Goal: Task Accomplishment & Management: Manage account settings

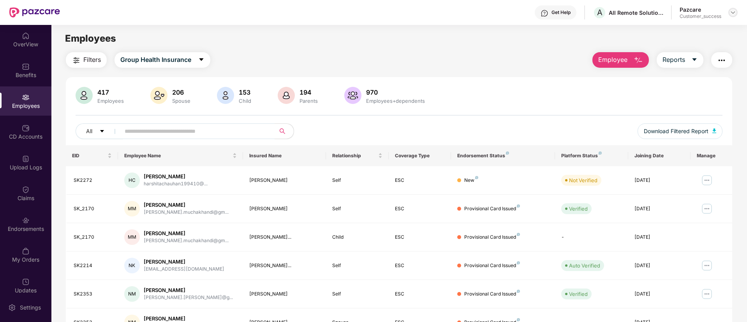
click at [735, 12] on img at bounding box center [733, 12] width 6 height 6
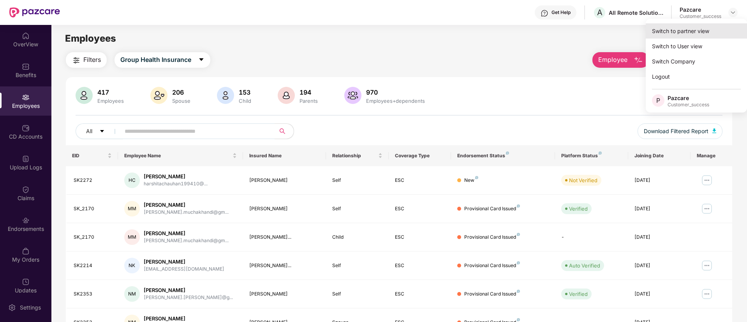
click at [668, 35] on div "Switch to partner view" at bounding box center [696, 30] width 101 height 15
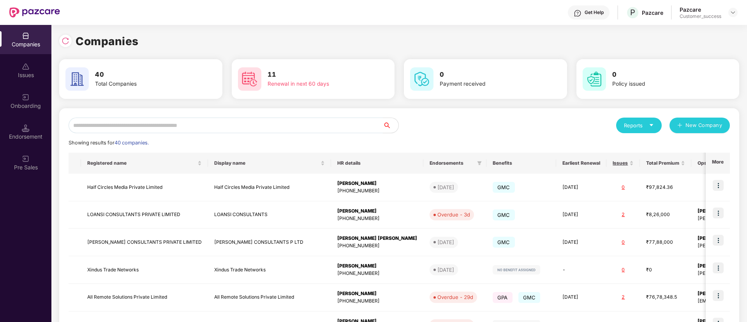
click at [274, 124] on input "text" at bounding box center [226, 126] width 314 height 16
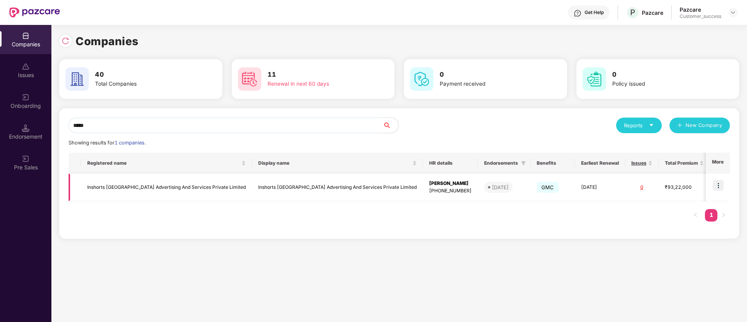
type input "*****"
click at [721, 188] on img at bounding box center [718, 185] width 11 height 11
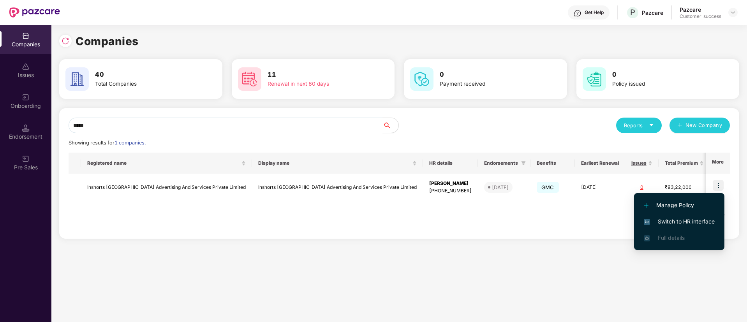
click at [690, 217] on li "Switch to HR interface" at bounding box center [679, 221] width 90 height 16
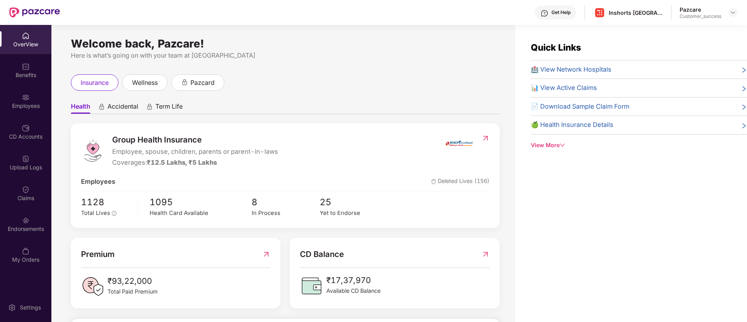
click at [13, 109] on div "Employees" at bounding box center [25, 106] width 51 height 8
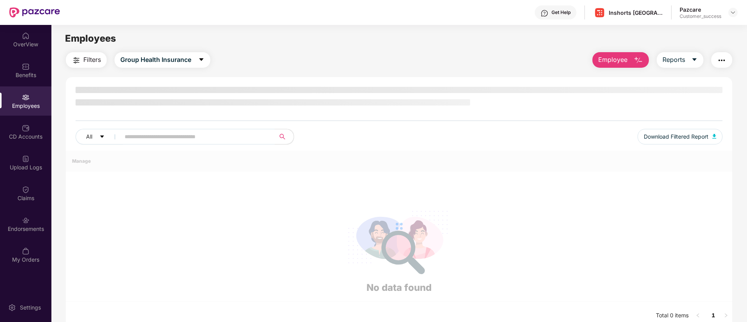
click at [13, 109] on div "Employees" at bounding box center [25, 106] width 51 height 8
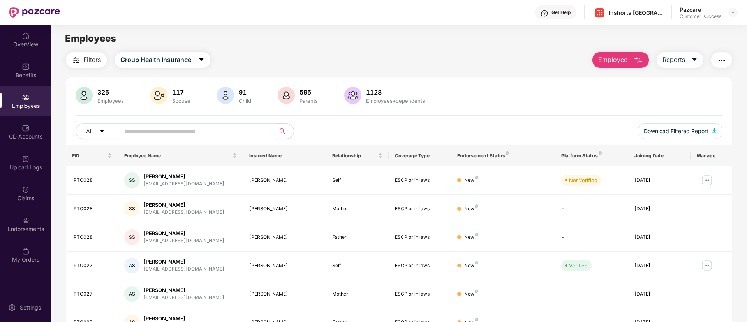
drag, startPoint x: 173, startPoint y: 117, endPoint x: 186, endPoint y: 129, distance: 18.2
click at [186, 129] on div "325 Employees 117 Spouse 91 Child 595 Parents 1128 Employees+dependents All Dow…" at bounding box center [399, 116] width 666 height 58
click at [186, 129] on input "text" at bounding box center [195, 131] width 140 height 12
paste input "*****"
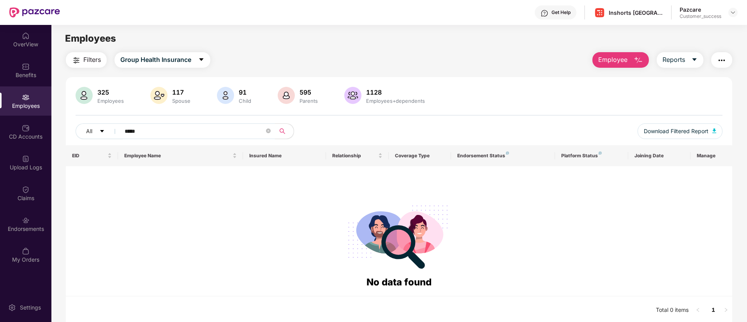
type input "*****"
click at [613, 58] on span "Employee" at bounding box center [612, 60] width 29 height 10
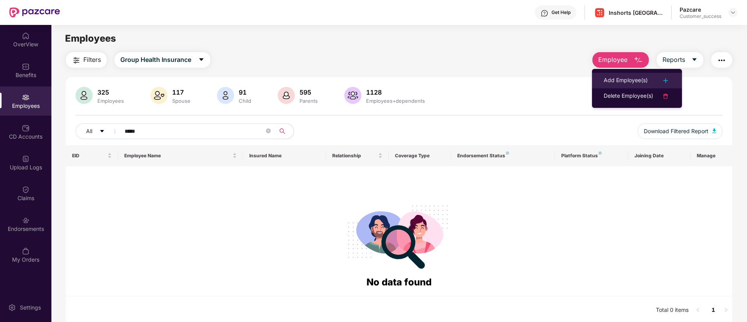
click at [606, 79] on div "Add Employee(s)" at bounding box center [626, 80] width 44 height 9
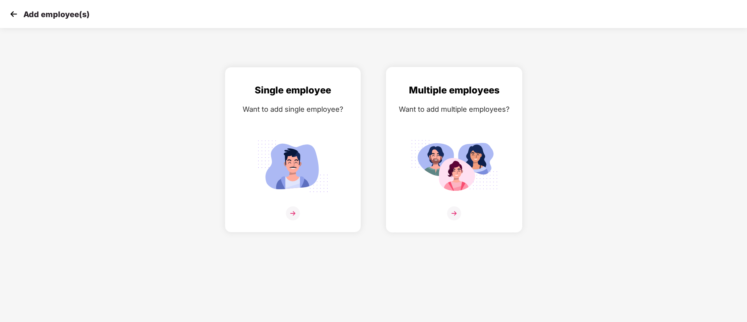
click at [464, 129] on div "Multiple employees Want to add multiple employees?" at bounding box center [454, 156] width 120 height 147
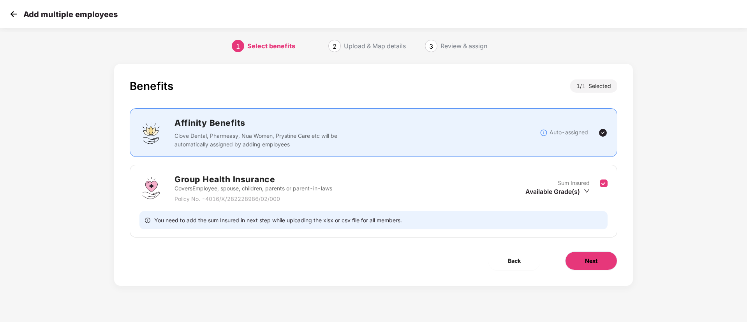
click at [596, 262] on span "Next" at bounding box center [591, 261] width 12 height 9
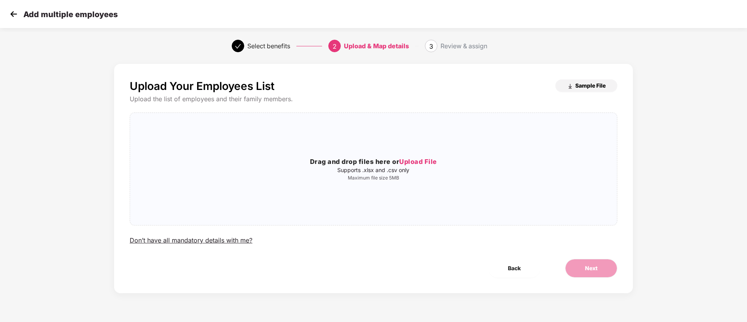
click at [585, 87] on span "Sample File" at bounding box center [590, 85] width 30 height 7
click at [429, 164] on span "Upload File" at bounding box center [418, 162] width 38 height 8
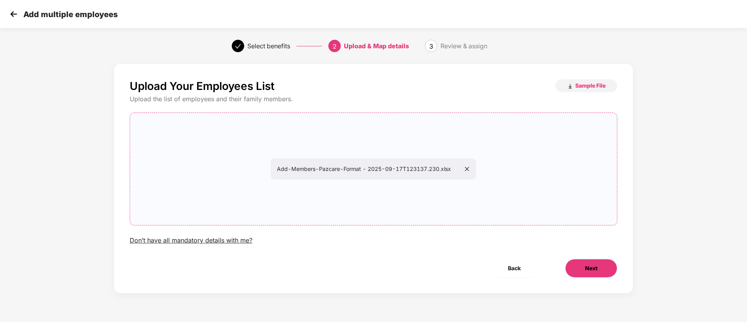
click at [608, 267] on button "Next" at bounding box center [591, 268] width 52 height 19
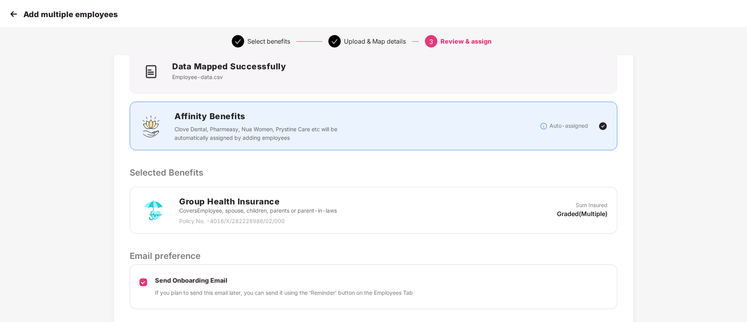
scroll to position [112, 0]
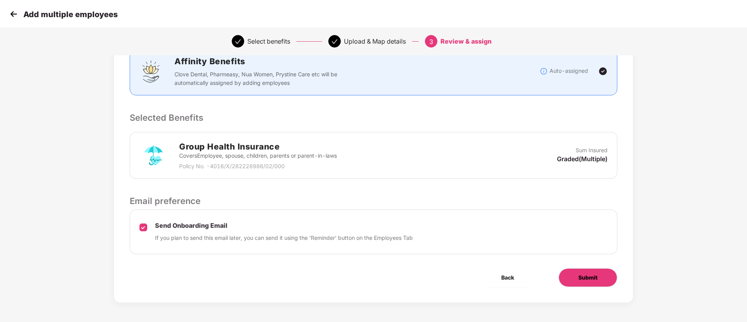
click at [587, 286] on button "Submit" at bounding box center [588, 277] width 59 height 19
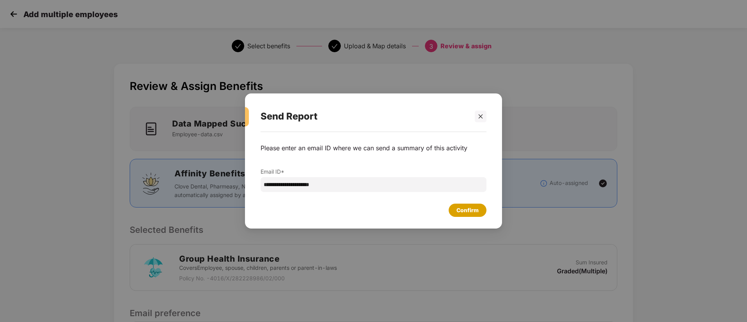
click at [469, 208] on div "Confirm" at bounding box center [467, 210] width 22 height 9
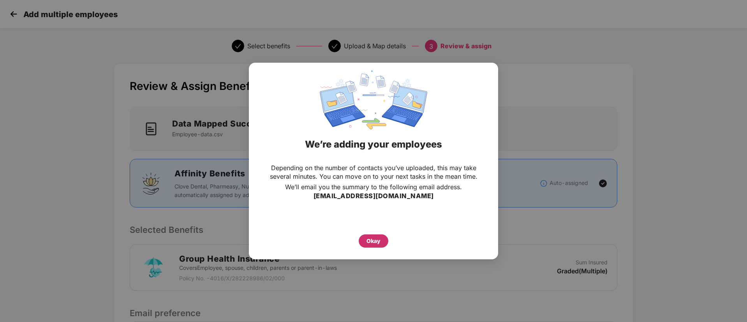
click at [361, 241] on div "Okay" at bounding box center [374, 240] width 30 height 13
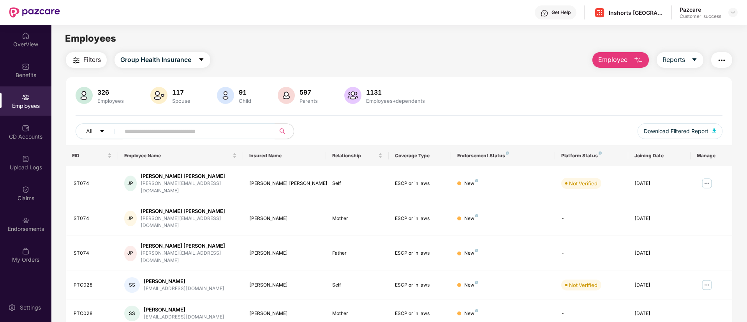
click at [273, 60] on div "Filters Group Health Insurance Employee Reports" at bounding box center [399, 60] width 666 height 16
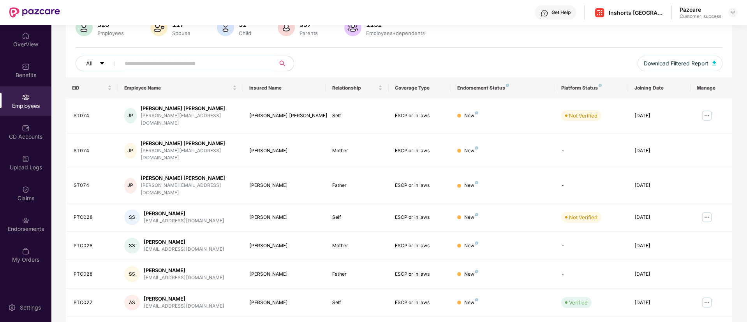
scroll to position [93, 0]
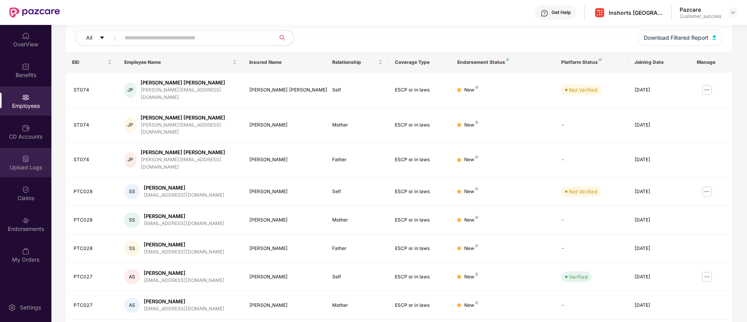
click at [16, 160] on div "Upload Logs" at bounding box center [25, 162] width 51 height 29
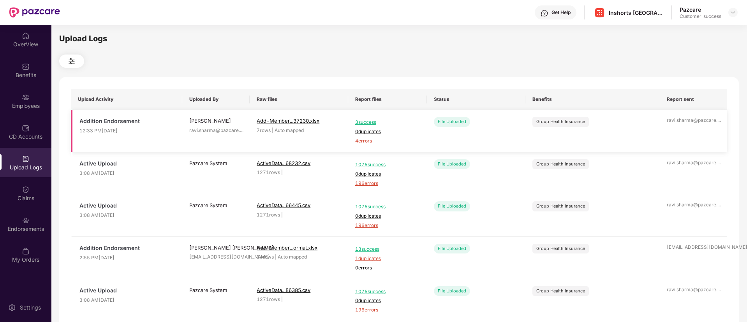
click at [370, 139] on span "4 errors" at bounding box center [387, 140] width 65 height 7
click at [28, 104] on div "Employees" at bounding box center [25, 106] width 51 height 8
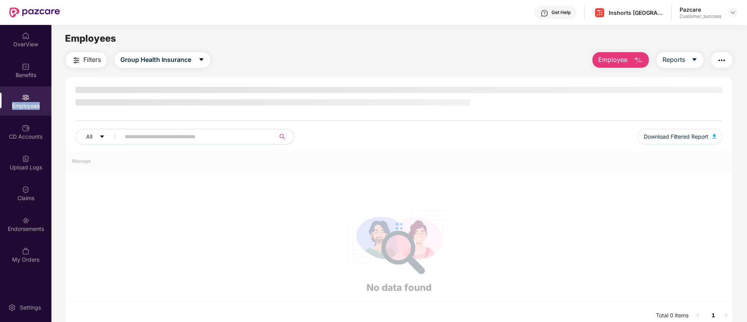
click at [28, 104] on div "Employees" at bounding box center [25, 106] width 51 height 8
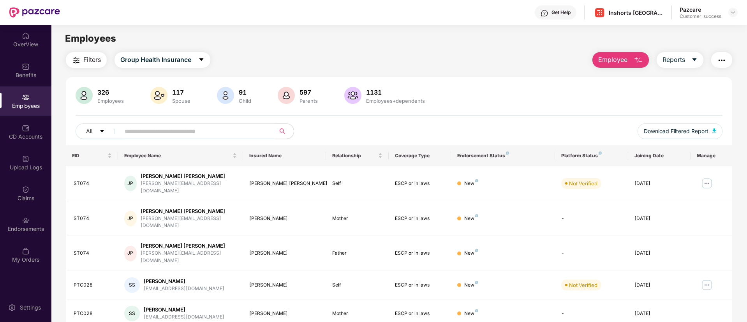
click at [213, 134] on input "text" at bounding box center [195, 131] width 140 height 12
paste input "*****"
click at [213, 134] on input "*****" at bounding box center [195, 131] width 140 height 12
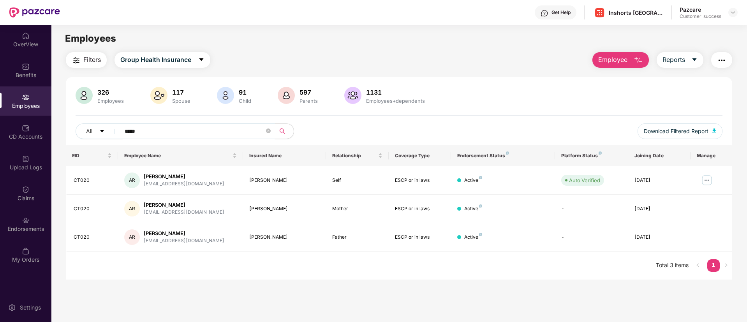
type input "*****"
click at [705, 178] on img at bounding box center [707, 180] width 12 height 12
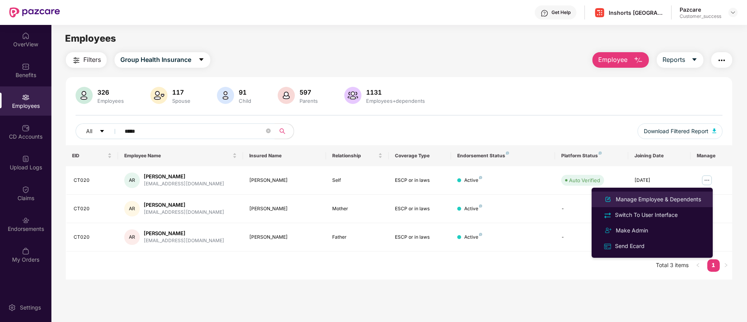
click at [662, 203] on div "Manage Employee & Dependents" at bounding box center [658, 199] width 88 height 9
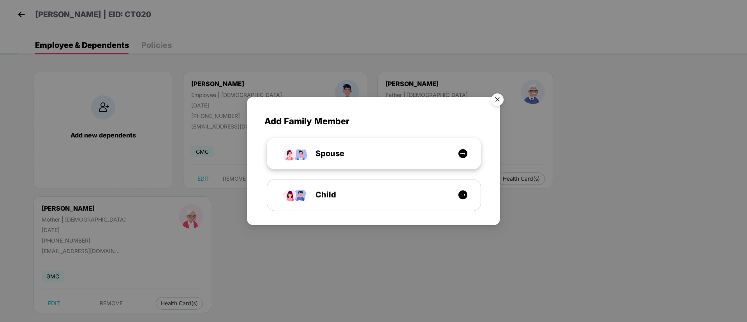
click at [329, 153] on span "Spouse" at bounding box center [321, 154] width 46 height 12
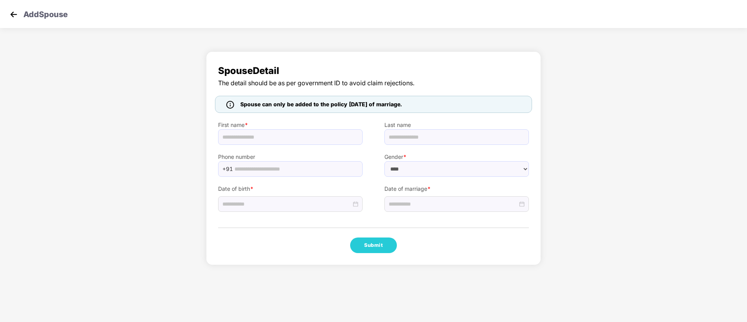
select select "******"
click at [250, 142] on input "text" at bounding box center [290, 137] width 145 height 16
paste input "**********"
type input "**********"
type input "****"
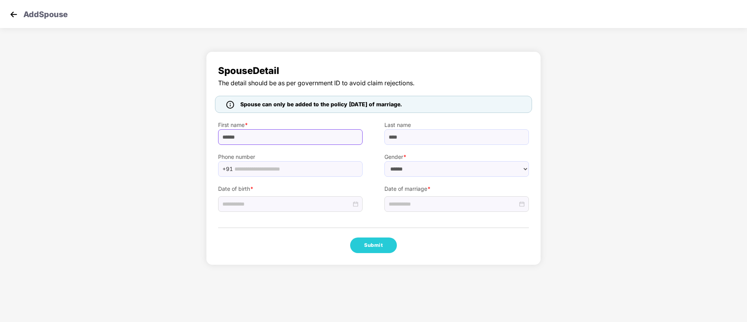
type input "******"
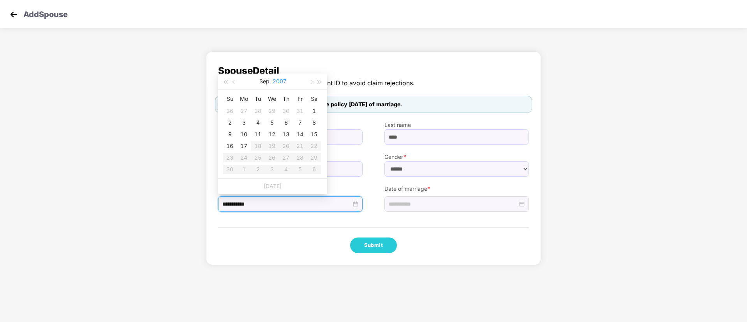
type input "**********"
click at [284, 81] on button "2007" at bounding box center [280, 82] width 14 height 16
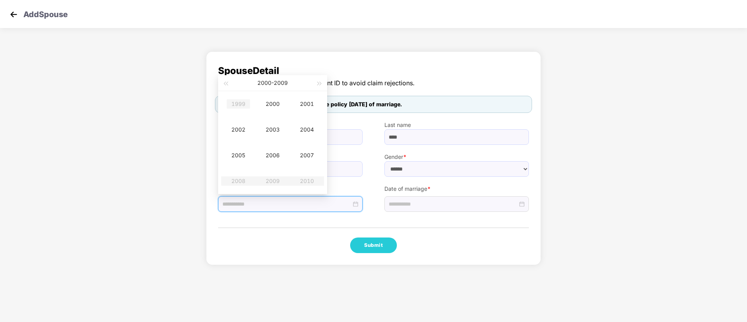
type input "**********"
click at [229, 85] on button "button" at bounding box center [225, 83] width 9 height 16
type input "**********"
click at [279, 129] on div "1993" at bounding box center [272, 129] width 23 height 9
type input "**********"
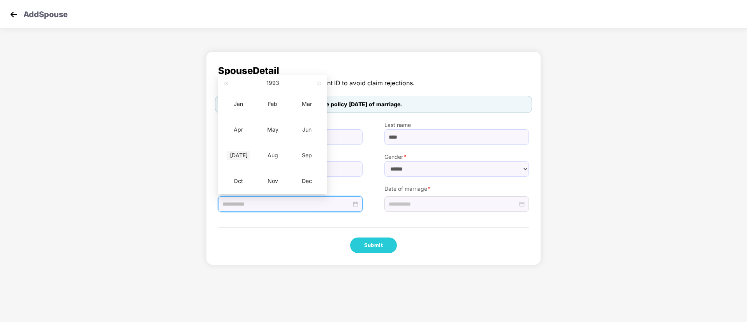
click at [246, 157] on div "[DATE]" at bounding box center [238, 155] width 23 height 9
type input "**********"
click at [302, 150] on div "23" at bounding box center [299, 145] width 9 height 9
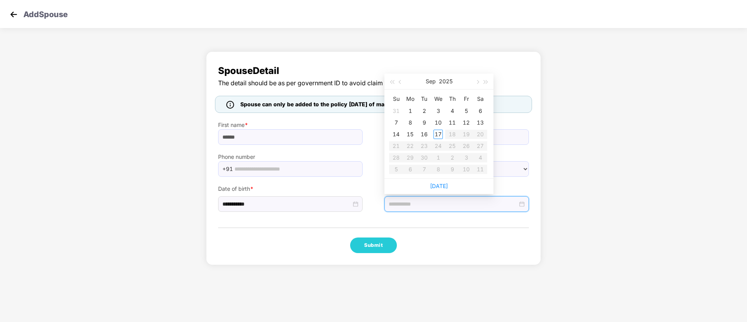
click at [449, 201] on input at bounding box center [453, 204] width 129 height 9
type input "**********"
click at [411, 110] on div "1" at bounding box center [409, 110] width 9 height 9
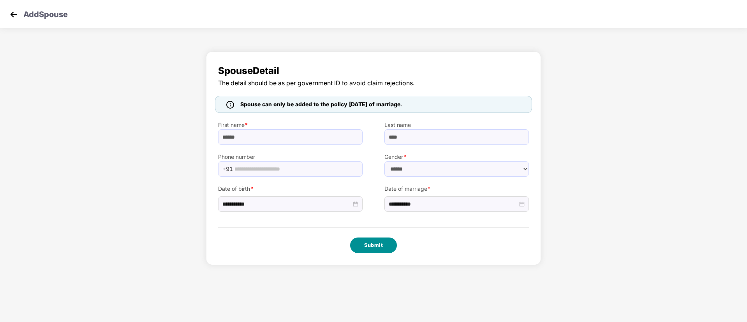
click at [368, 238] on button "Submit" at bounding box center [373, 246] width 47 height 16
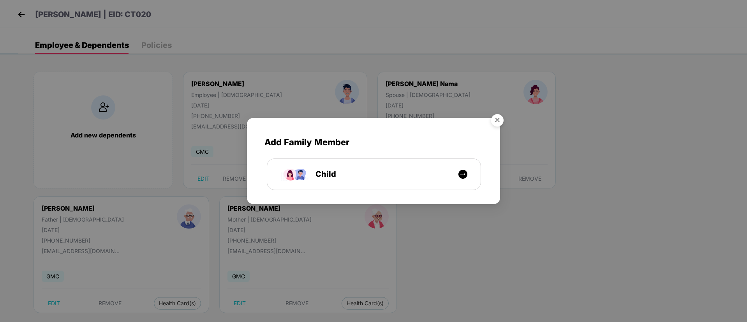
click at [499, 120] on img "Close" at bounding box center [497, 122] width 22 height 22
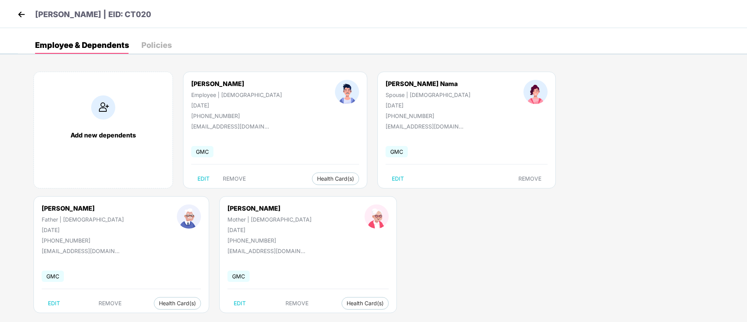
click at [27, 16] on header "[PERSON_NAME] | EID: CT020" at bounding box center [84, 16] width 136 height 14
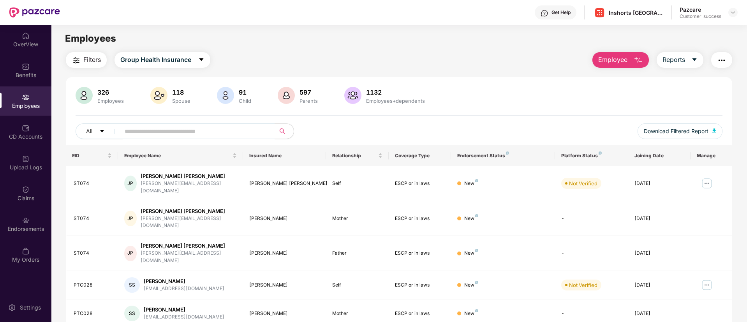
click at [624, 60] on span "Employee" at bounding box center [612, 60] width 29 height 10
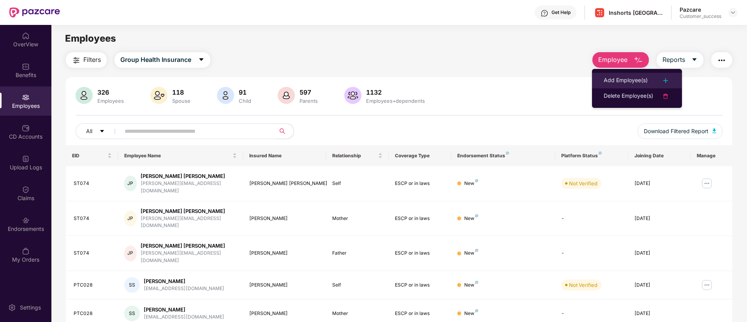
click at [625, 83] on div "Add Employee(s)" at bounding box center [626, 80] width 44 height 9
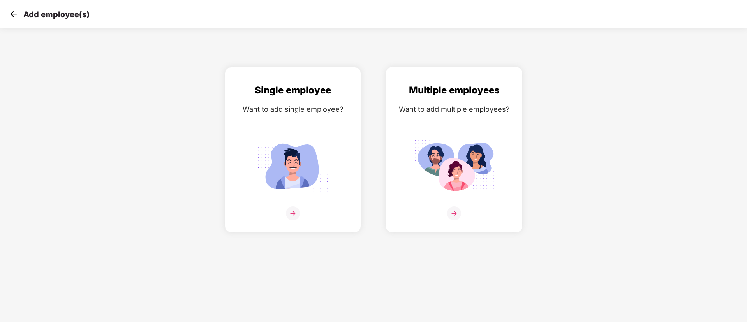
click at [465, 142] on img at bounding box center [454, 166] width 87 height 61
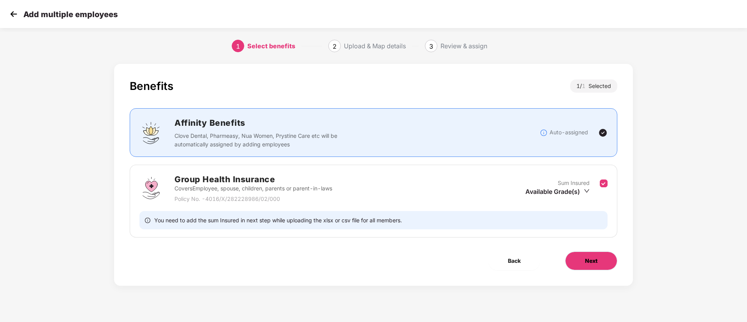
click at [589, 264] on span "Next" at bounding box center [591, 261] width 12 height 9
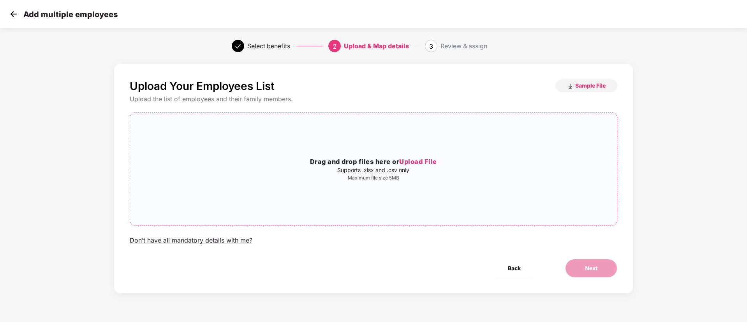
click at [419, 163] on span "Upload File" at bounding box center [418, 162] width 38 height 8
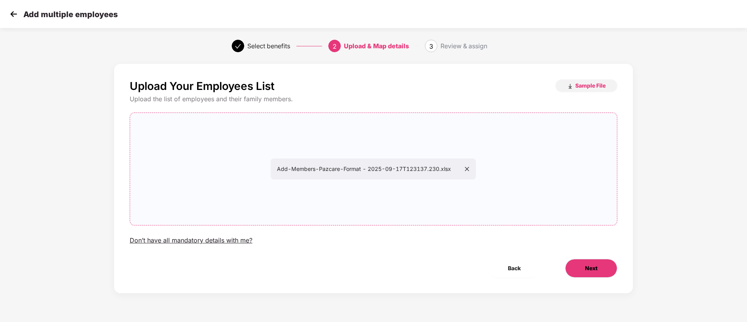
click at [581, 269] on button "Next" at bounding box center [591, 268] width 52 height 19
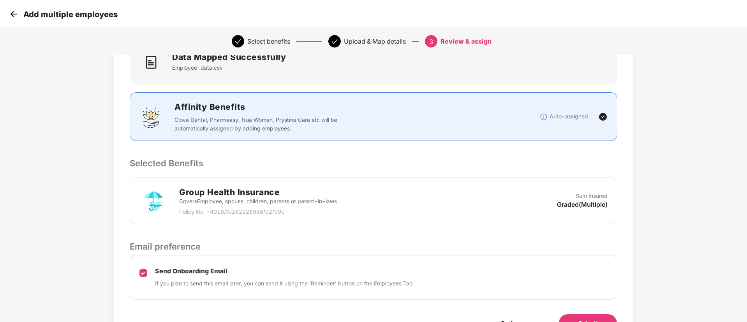
scroll to position [112, 0]
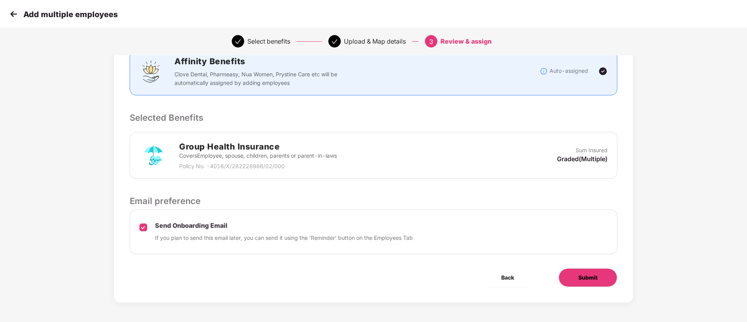
click at [592, 273] on span "Submit" at bounding box center [587, 277] width 19 height 9
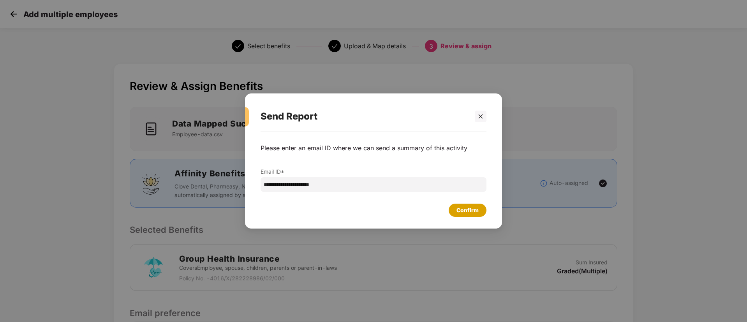
click at [460, 213] on div "Confirm" at bounding box center [467, 210] width 22 height 9
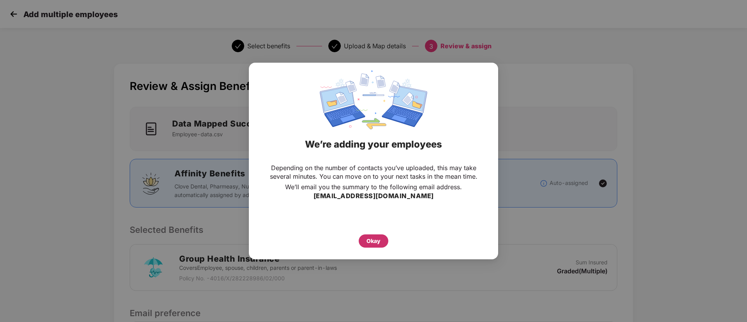
click at [384, 236] on div "Okay" at bounding box center [374, 240] width 30 height 13
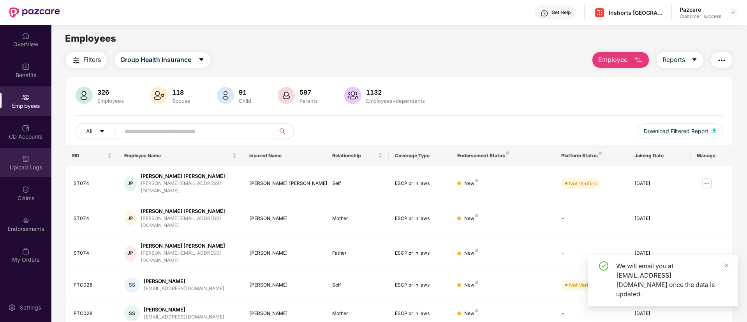
click at [26, 158] on img at bounding box center [26, 159] width 8 height 8
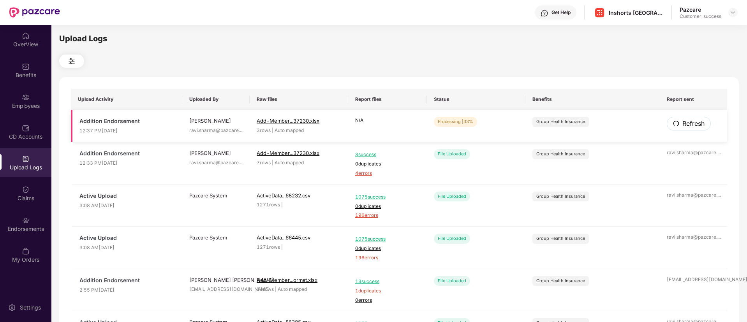
click at [688, 117] on button "Refresh" at bounding box center [689, 124] width 44 height 14
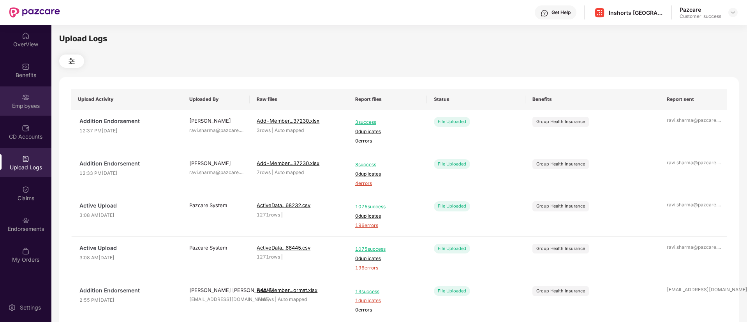
click at [26, 99] on img at bounding box center [26, 97] width 8 height 8
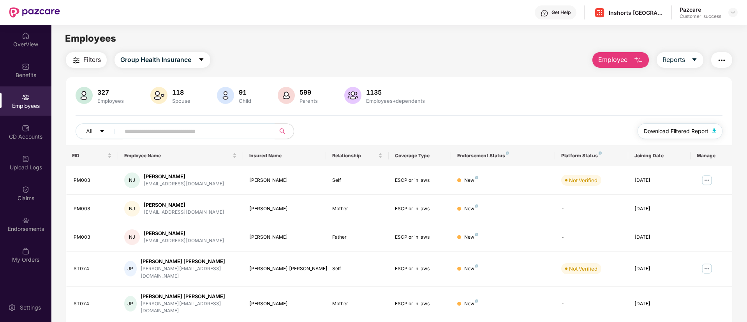
click at [662, 136] on button "Download Filtered Report" at bounding box center [680, 131] width 85 height 16
click at [617, 59] on span "Employee" at bounding box center [612, 60] width 29 height 10
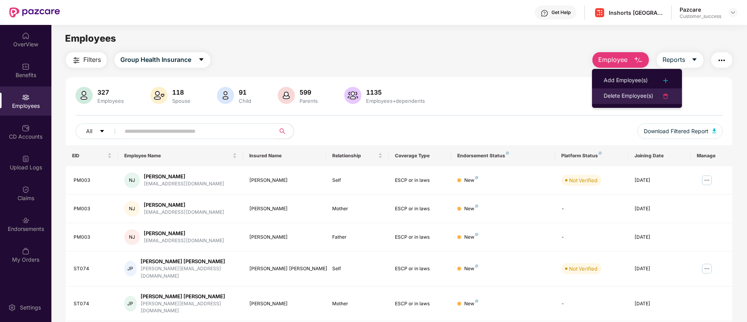
click at [628, 97] on div "Delete Employee(s)" at bounding box center [628, 96] width 49 height 9
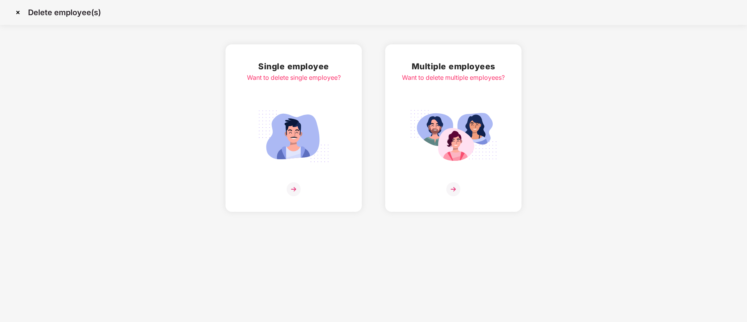
click at [456, 98] on div "Multiple employees Want to delete multiple employees?" at bounding box center [453, 128] width 103 height 136
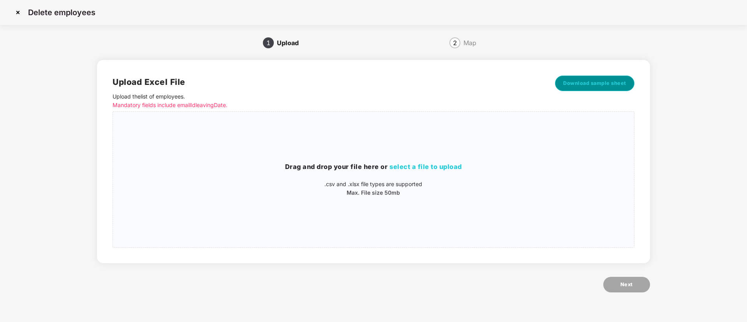
click at [589, 84] on span "Download sample sheet" at bounding box center [594, 83] width 63 height 8
click at [423, 169] on span "select a file to upload" at bounding box center [425, 167] width 72 height 8
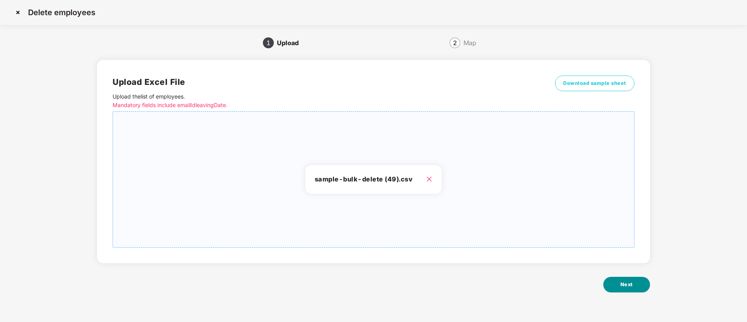
click at [621, 286] on span "Next" at bounding box center [626, 285] width 12 height 8
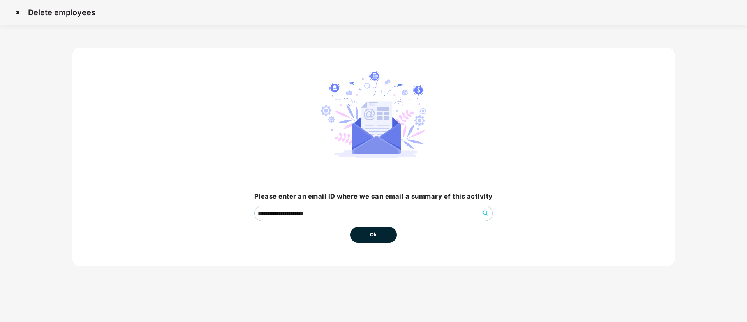
click at [367, 233] on button "Ok" at bounding box center [373, 235] width 47 height 16
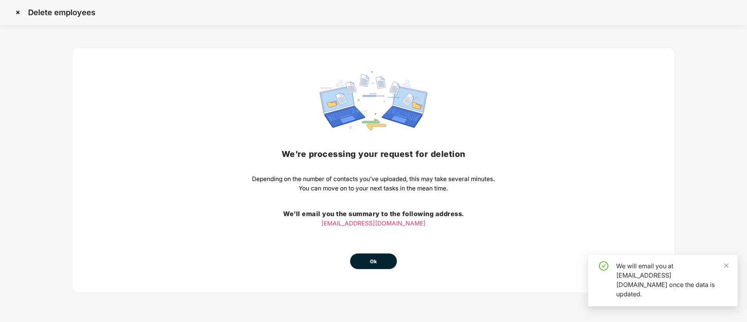
click at [375, 259] on span "Ok" at bounding box center [373, 262] width 7 height 8
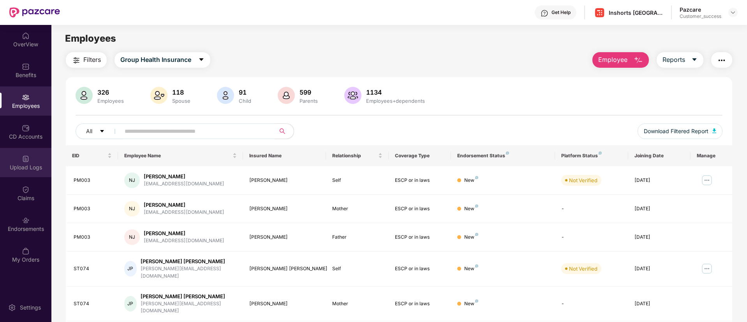
click at [30, 164] on div "Upload Logs" at bounding box center [25, 168] width 51 height 8
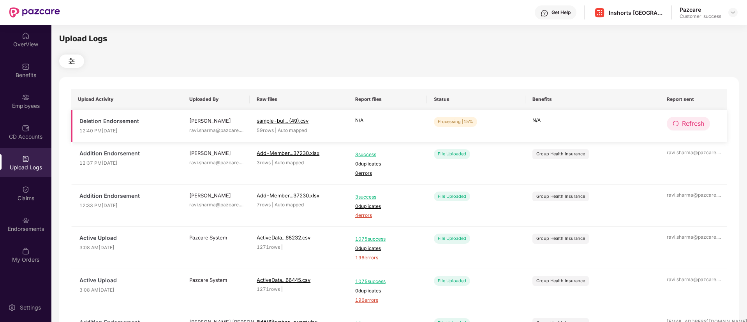
click at [675, 120] on button "Refresh" at bounding box center [688, 124] width 43 height 14
click at [686, 119] on span "Refresh" at bounding box center [693, 124] width 22 height 10
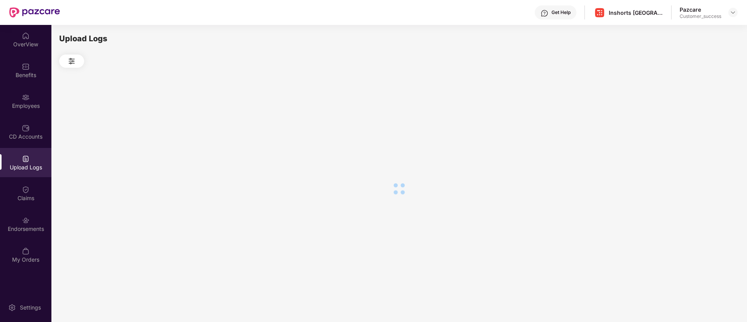
click at [686, 119] on div at bounding box center [399, 188] width 680 height 241
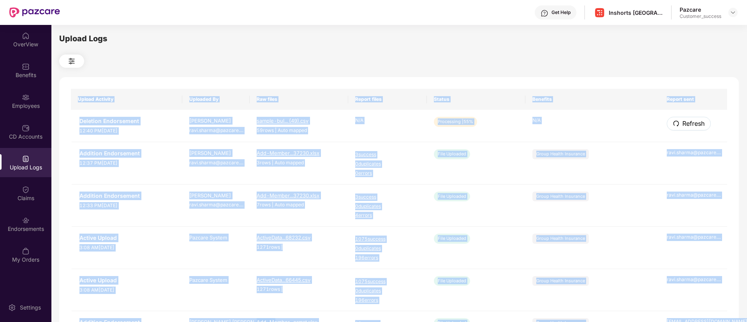
click at [686, 119] on span "Refresh" at bounding box center [693, 124] width 22 height 10
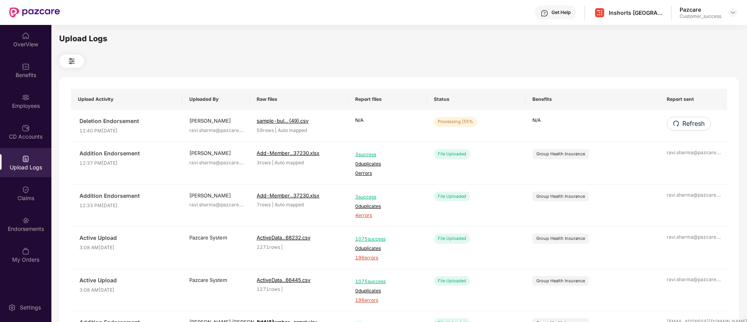
click at [462, 61] on div at bounding box center [399, 61] width 680 height 13
click at [686, 129] on button "Refresh" at bounding box center [688, 124] width 43 height 14
click at [686, 129] on button "Refresh" at bounding box center [689, 124] width 44 height 14
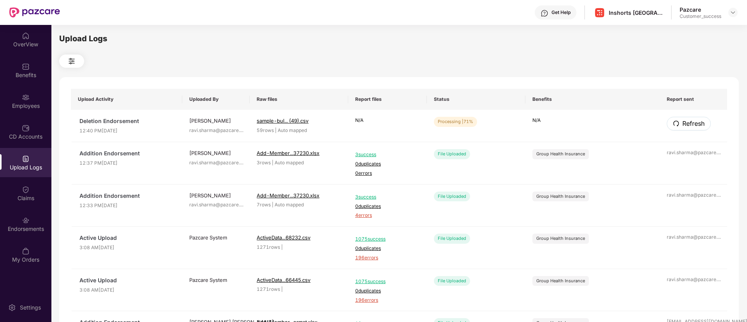
click at [686, 129] on button "Refresh" at bounding box center [689, 124] width 44 height 14
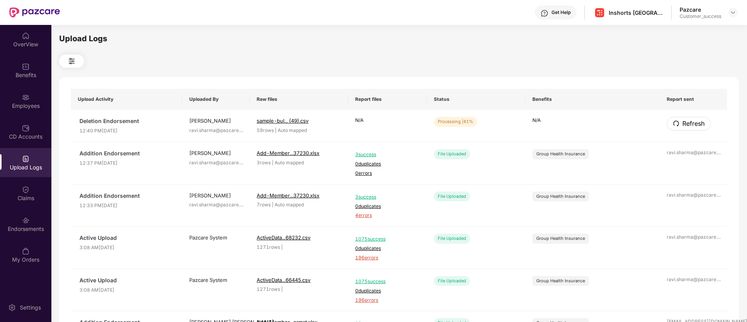
click at [686, 129] on button "Refresh" at bounding box center [689, 124] width 44 height 14
click at [685, 125] on span "Refresh" at bounding box center [693, 124] width 22 height 10
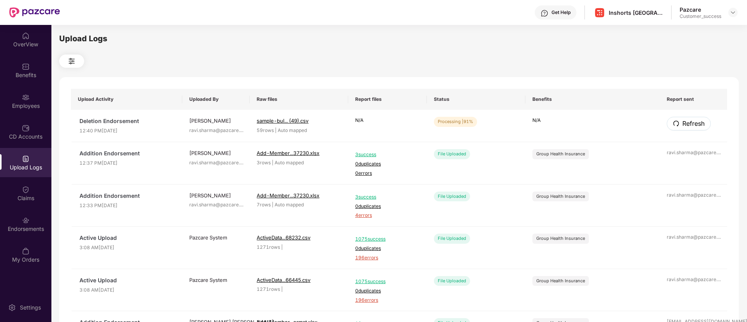
click at [685, 125] on span "Refresh" at bounding box center [693, 124] width 22 height 10
click at [686, 123] on span "Refresh" at bounding box center [693, 124] width 22 height 10
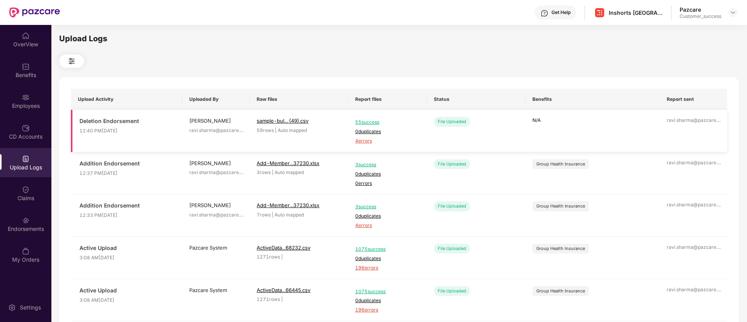
click at [360, 139] on span "4 errors" at bounding box center [387, 140] width 65 height 7
